Goal: Task Accomplishment & Management: Use online tool/utility

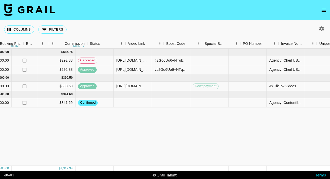
scroll to position [0, 378]
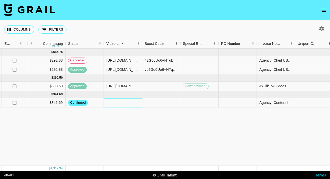
click at [127, 102] on div at bounding box center [123, 102] width 38 height 9
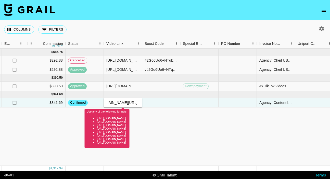
scroll to position [0, 0]
drag, startPoint x: 135, startPoint y: 102, endPoint x: 95, endPoint y: 103, distance: 40.0
click at [95, 103] on div "recwnHwretnX3BzrS bintasbudget erika.vonitter@grail-talent.com Contentflowz mil…" at bounding box center [64, 102] width 884 height 9
click at [110, 102] on input "vhttps://www.tiktok.com/@bintasbudget/video/7542631929615600927" at bounding box center [122, 103] width 37 height 4
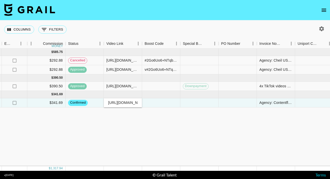
type input "https://www.tiktok.com/@bintasbudget/video/7542631929615600927"
click at [166, 118] on div "Jun '25 ( 2 ) $ 6,000.00 $ 585.75 recX2GUaEhJqAR7mo bintasbudget erika.vonitter…" at bounding box center [64, 108] width 884 height 118
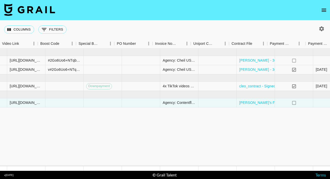
scroll to position [0, 464]
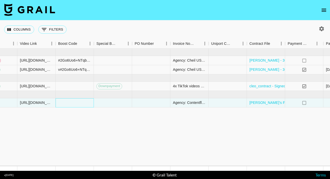
click at [78, 103] on div at bounding box center [75, 102] width 38 height 9
type input "#Nj+nacniQ52xLXj028HWPkNVVwZE4wkZxAJNrEGw80HFxl0fPsJ3ext3bZ6pgM="
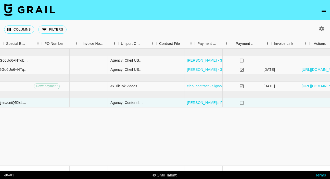
scroll to position [0, 554]
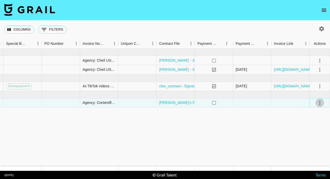
click at [319, 102] on icon "select merge strategy" at bounding box center [319, 103] width 1 height 4
click at [308, 149] on div "Approve" at bounding box center [309, 150] width 16 height 6
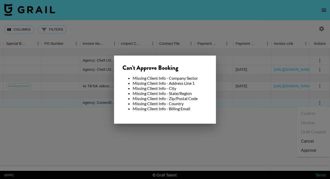
click at [240, 113] on div at bounding box center [165, 89] width 330 height 179
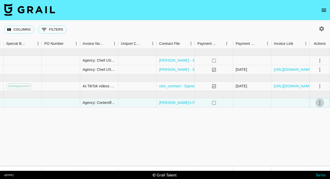
click at [319, 103] on icon "select merge strategy" at bounding box center [319, 103] width 6 height 6
click at [311, 150] on div "Approve" at bounding box center [309, 150] width 16 height 6
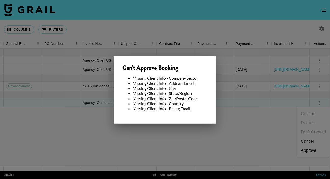
click at [262, 121] on div at bounding box center [165, 89] width 330 height 179
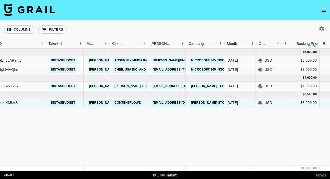
scroll to position [0, 0]
